Goal: Browse casually: Explore the website without a specific task or goal

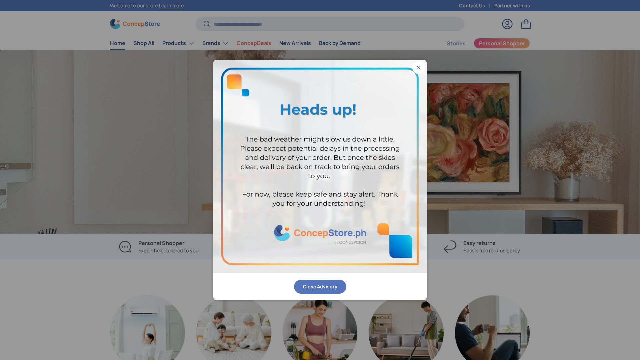
scroll to position [0, 1279]
